Goal: Information Seeking & Learning: Learn about a topic

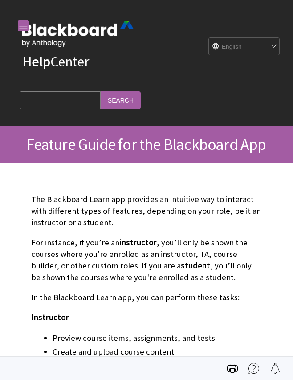
scroll to position [133, 0]
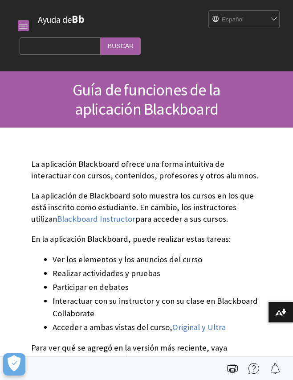
scroll to position [101, 0]
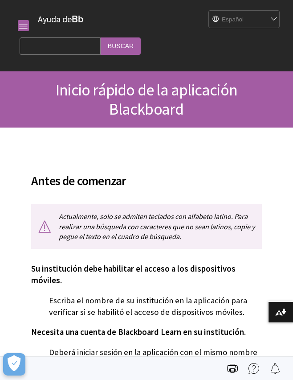
scroll to position [70, 0]
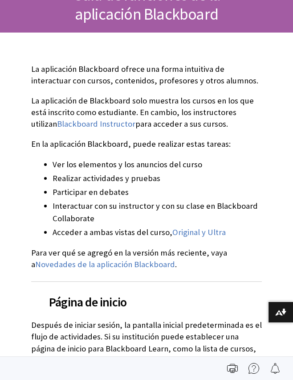
scroll to position [103, 0]
